Goal: Information Seeking & Learning: Learn about a topic

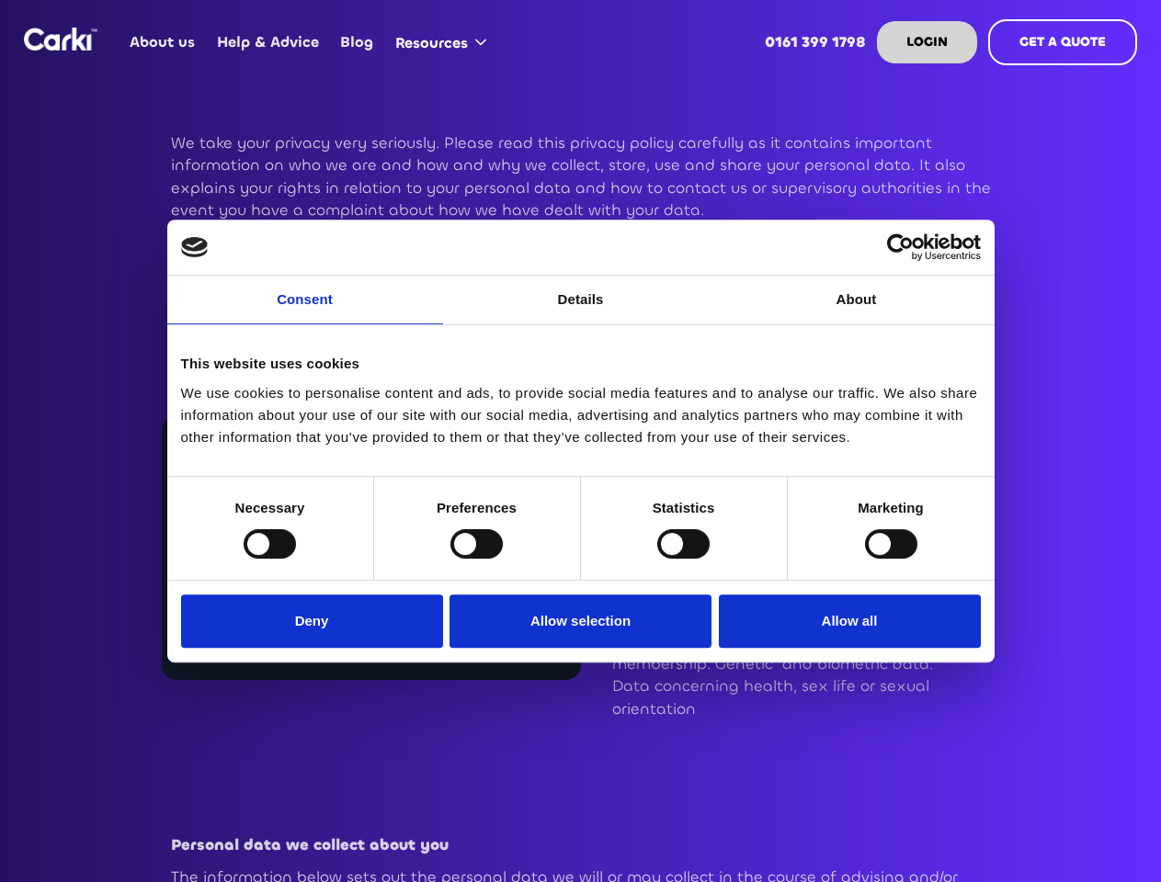
click at [305, 311] on link "Consent" at bounding box center [305, 300] width 276 height 49
click at [581, 311] on link "Details" at bounding box center [581, 300] width 276 height 49
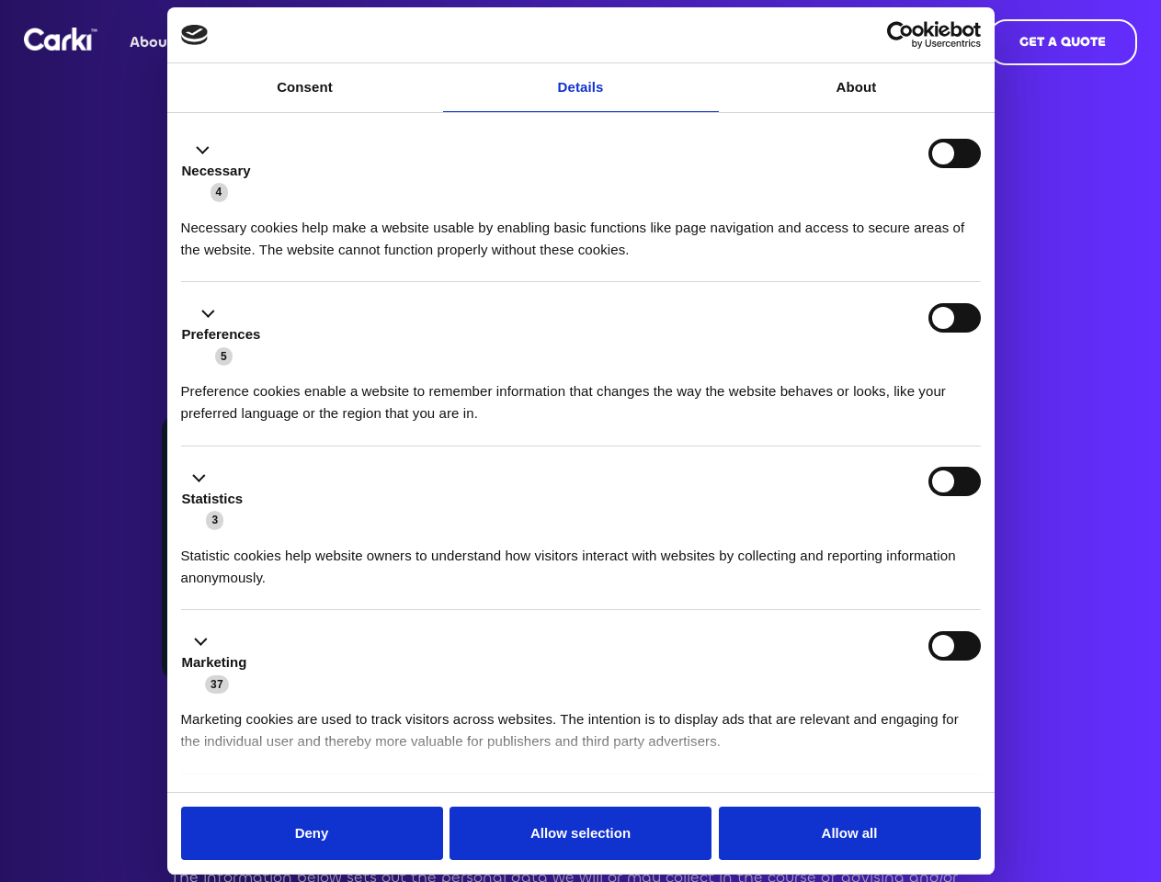
click at [857, 261] on div "Necessary cookies help make a website usable by enabling basic functions like p…" at bounding box center [581, 232] width 800 height 58
click at [269, 543] on li "Statistics 3 Statistic cookies help website owners to understand how visitors i…" at bounding box center [581, 529] width 800 height 165
click at [476, 543] on li "Statistics 3 Statistic cookies help website owners to understand how visitors i…" at bounding box center [581, 529] width 800 height 165
click at [683, 543] on li "Statistics 3 Statistic cookies help website owners to understand how visitors i…" at bounding box center [581, 529] width 800 height 165
click at [891, 543] on li "Statistics 3 Statistic cookies help website owners to understand how visitors i…" at bounding box center [581, 529] width 800 height 165
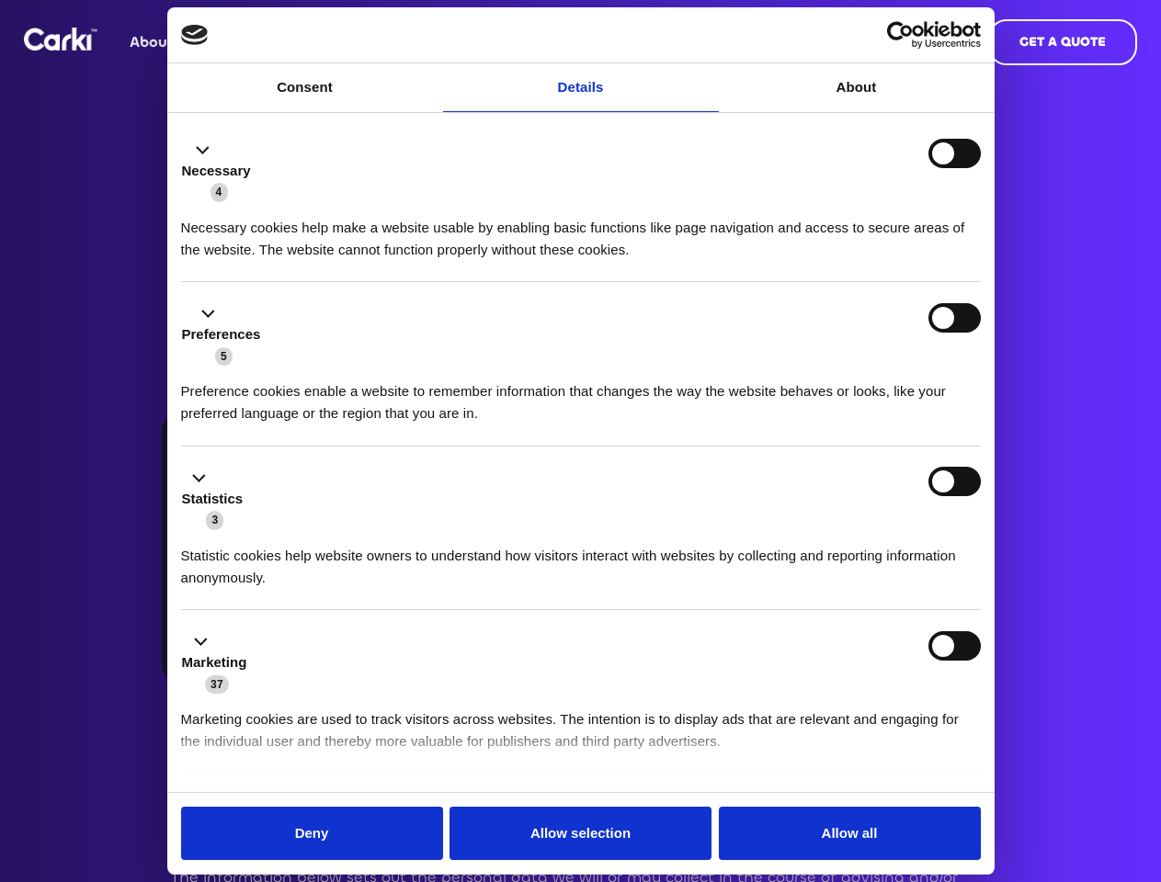
click at [316, 531] on div "Statistics 3" at bounding box center [581, 499] width 800 height 64
click at [581, 531] on div "Statistics 3" at bounding box center [581, 499] width 800 height 64
click at [845, 531] on div "Statistics 3" at bounding box center [581, 499] width 800 height 64
